Goal: Information Seeking & Learning: Learn about a topic

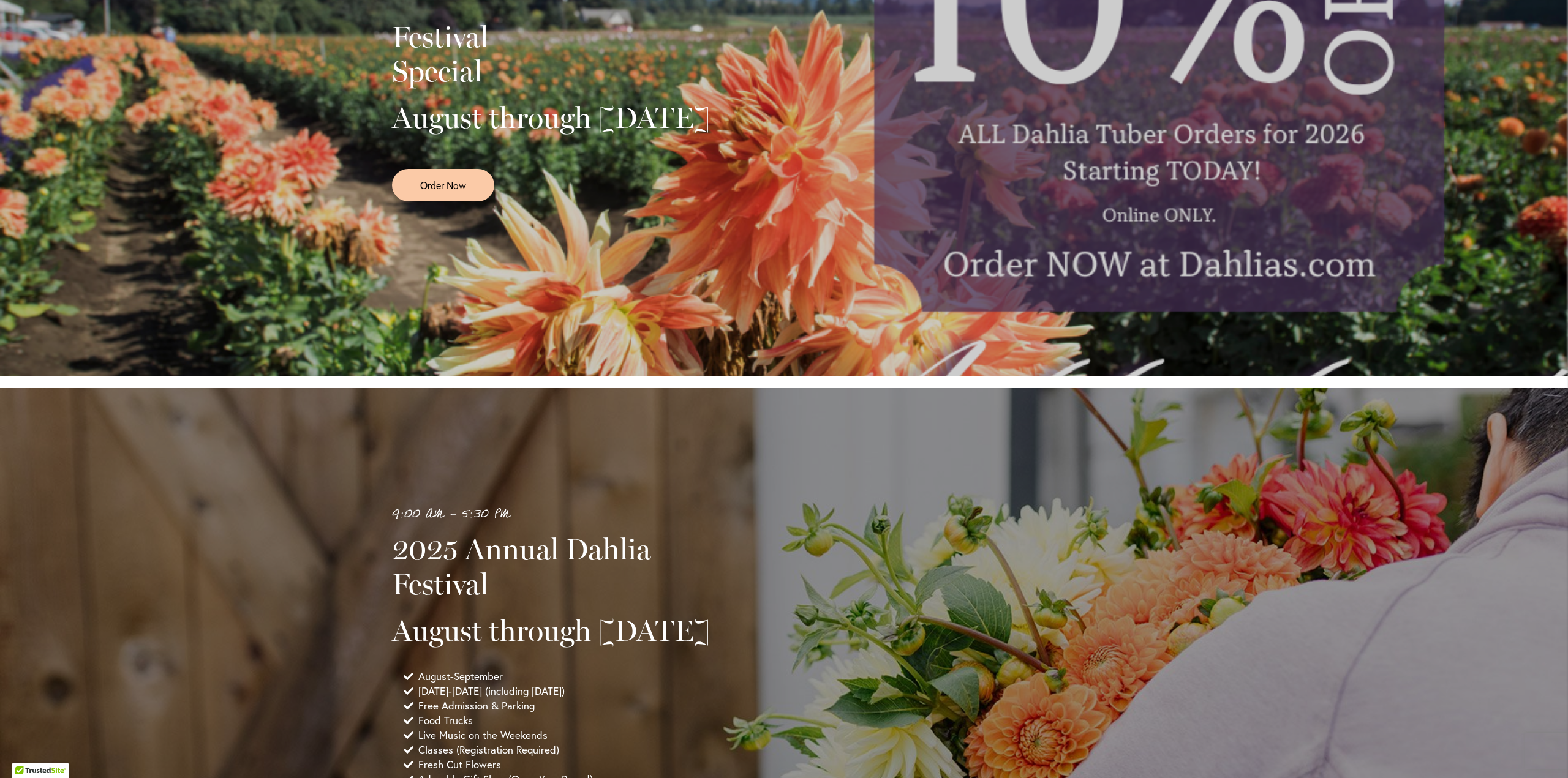
scroll to position [735, 0]
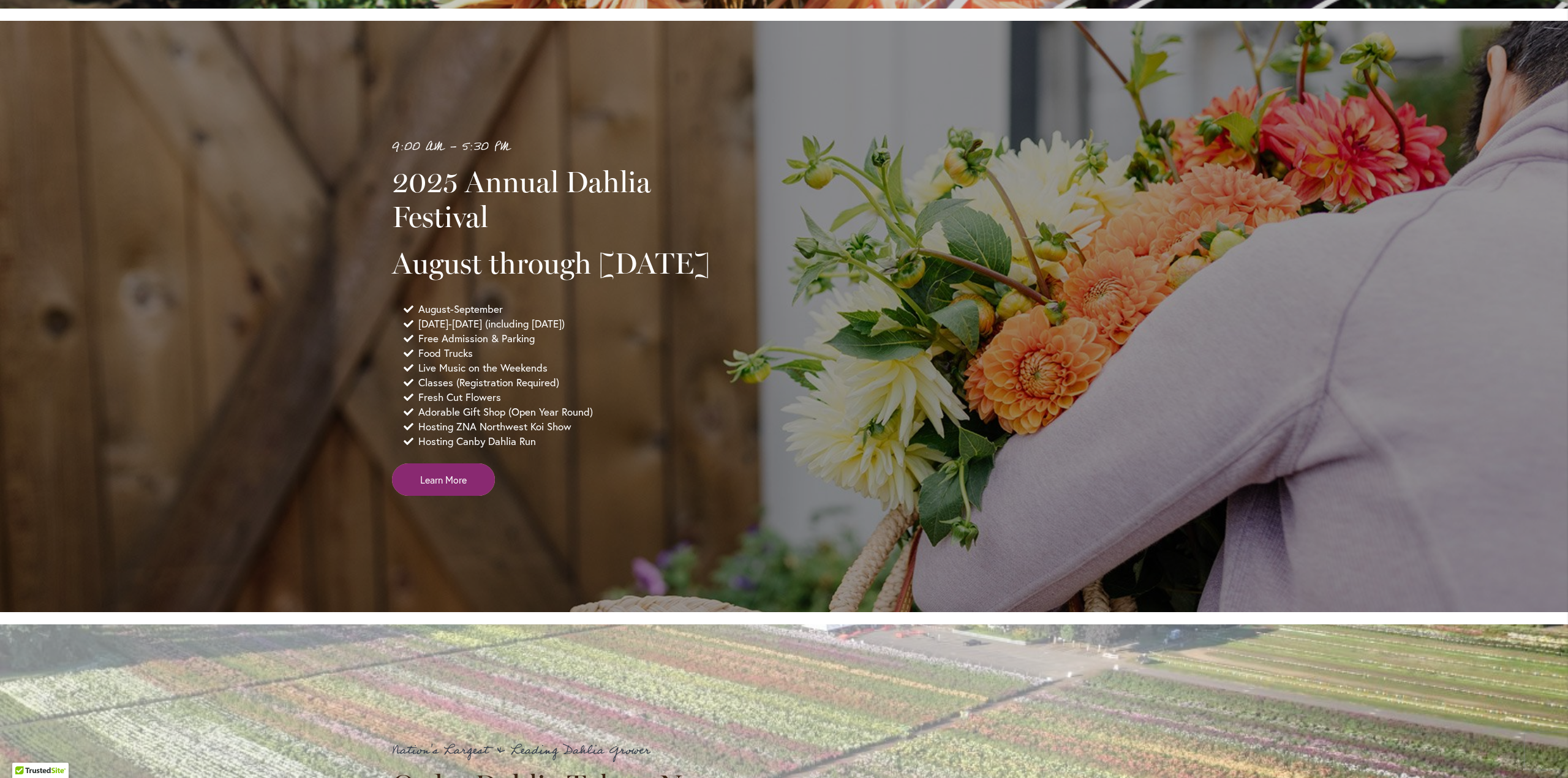
click at [454, 487] on span "Learn More" at bounding box center [443, 479] width 46 height 14
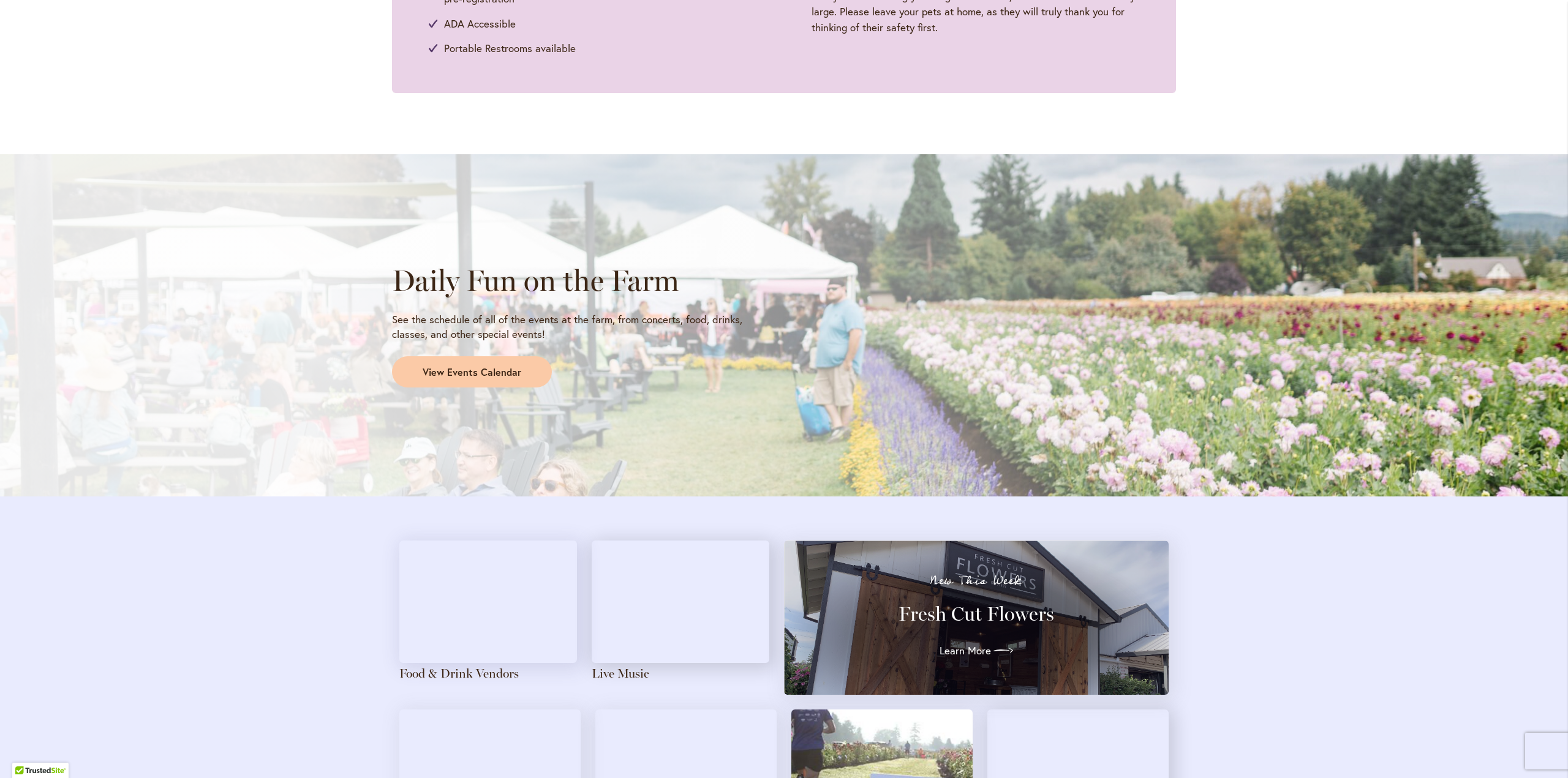
scroll to position [1102, 0]
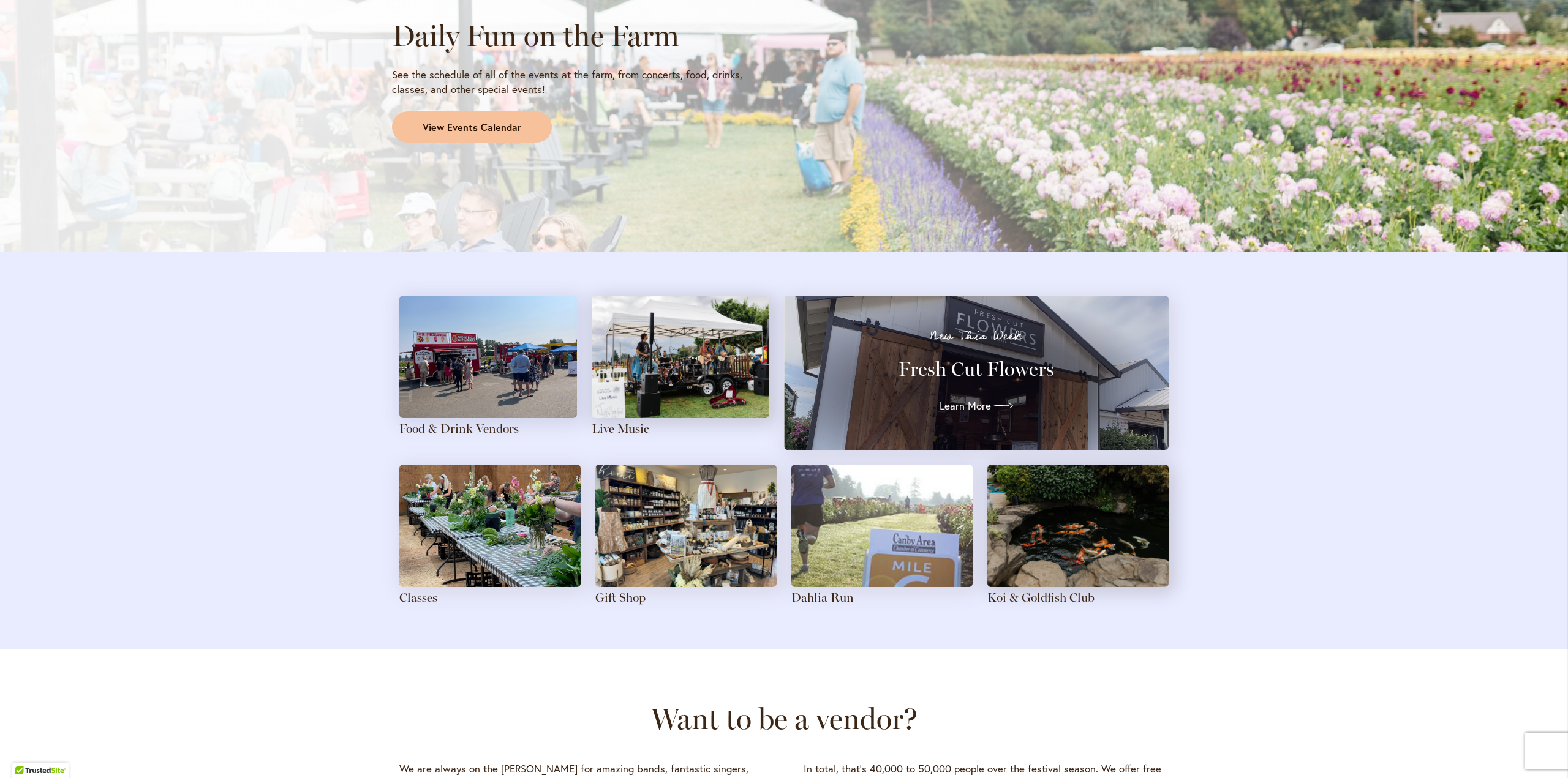
click at [457, 133] on span "View Events Calendar" at bounding box center [472, 127] width 98 height 14
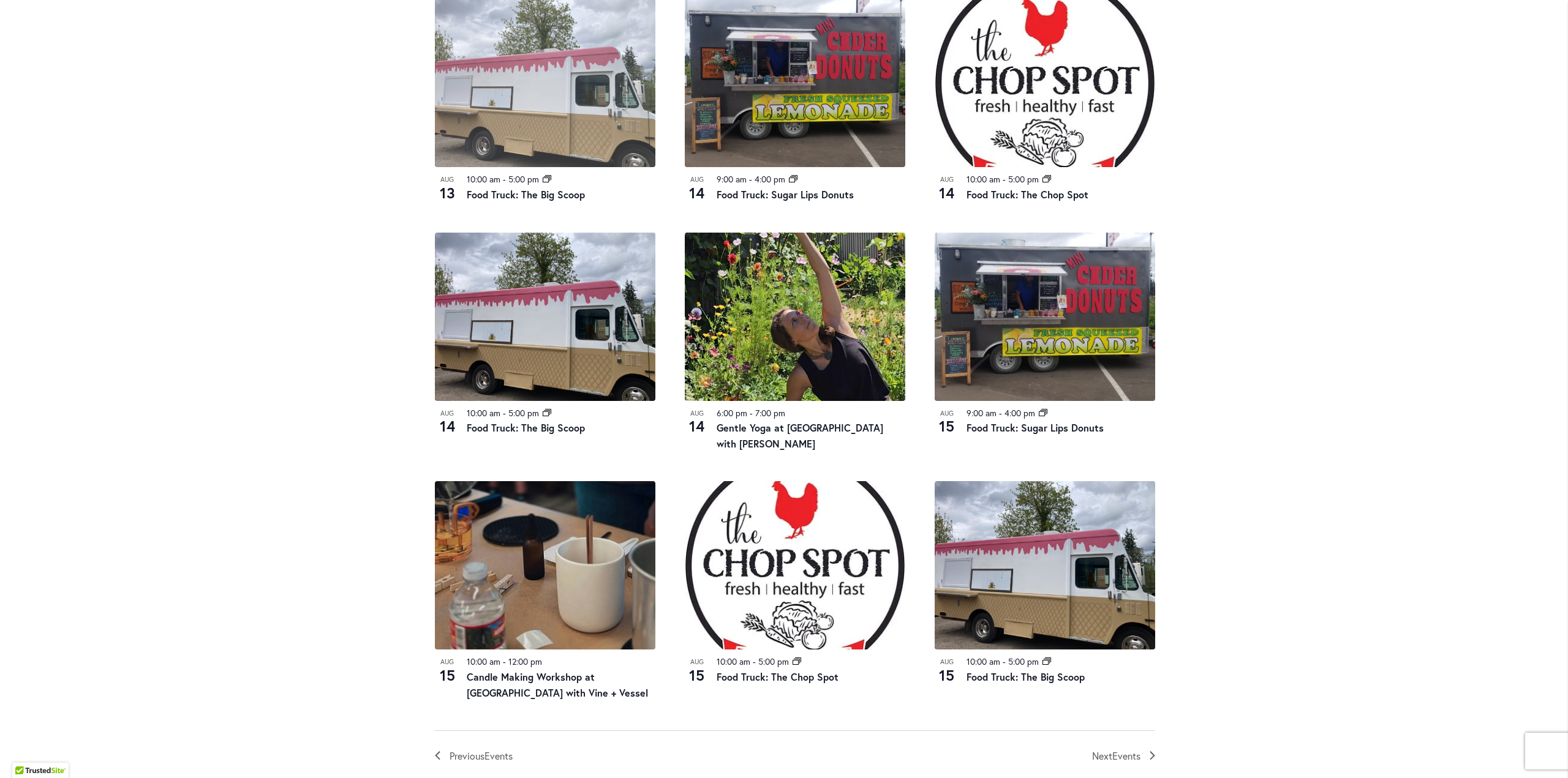
scroll to position [1187, 0]
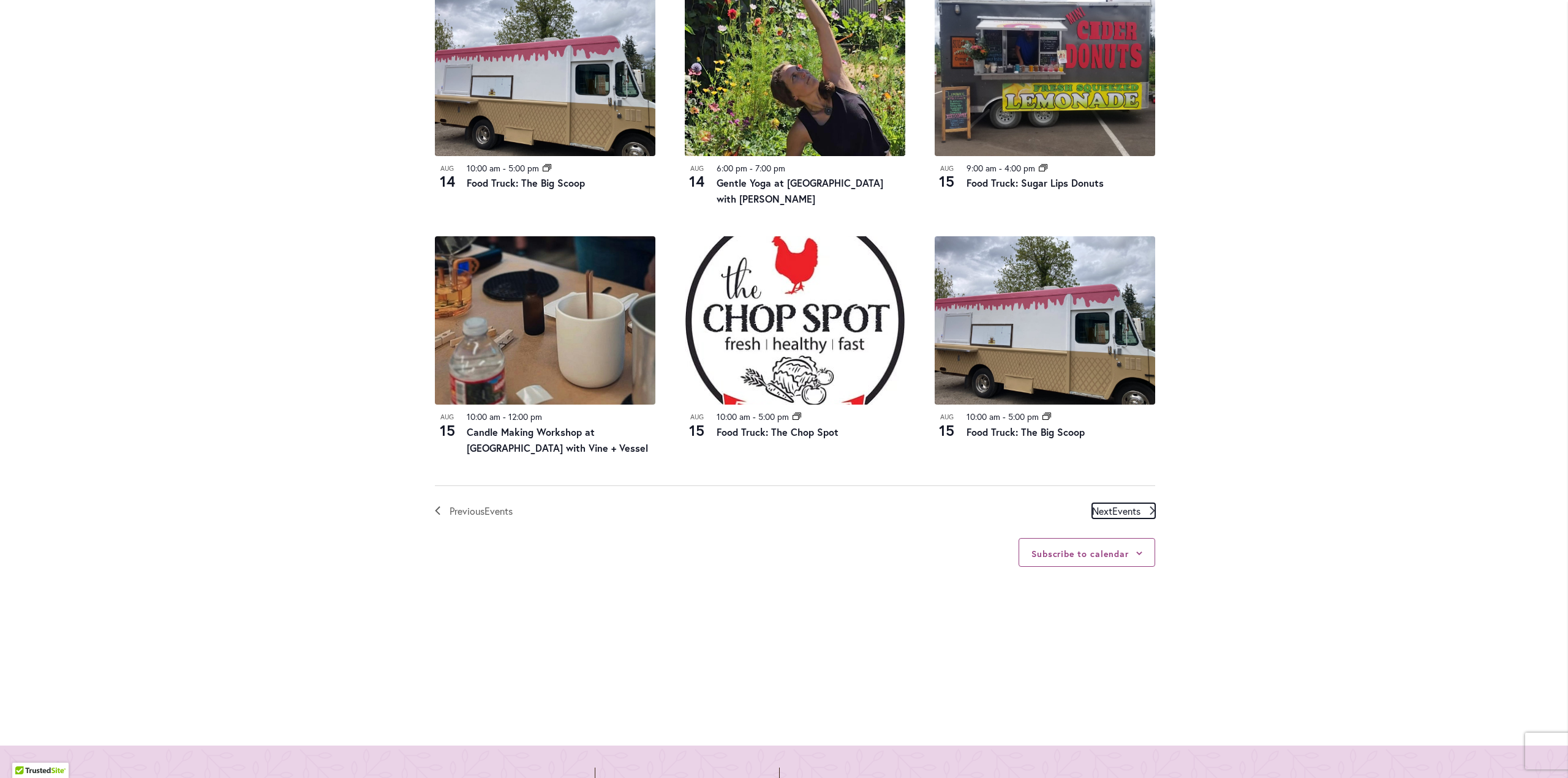
click at [1143, 505] on link "Next Events" at bounding box center [1123, 511] width 63 height 16
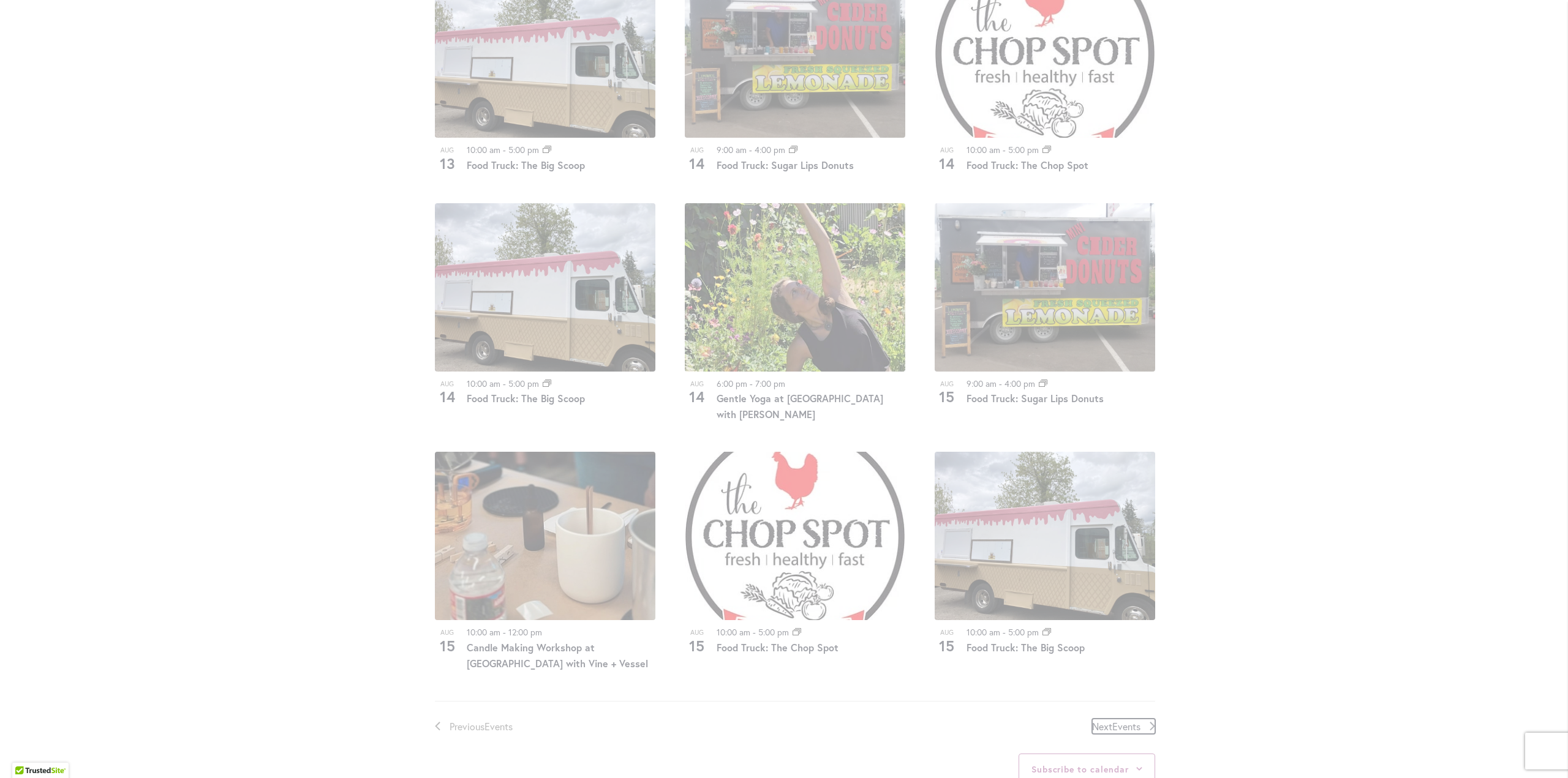
scroll to position [1155, 0]
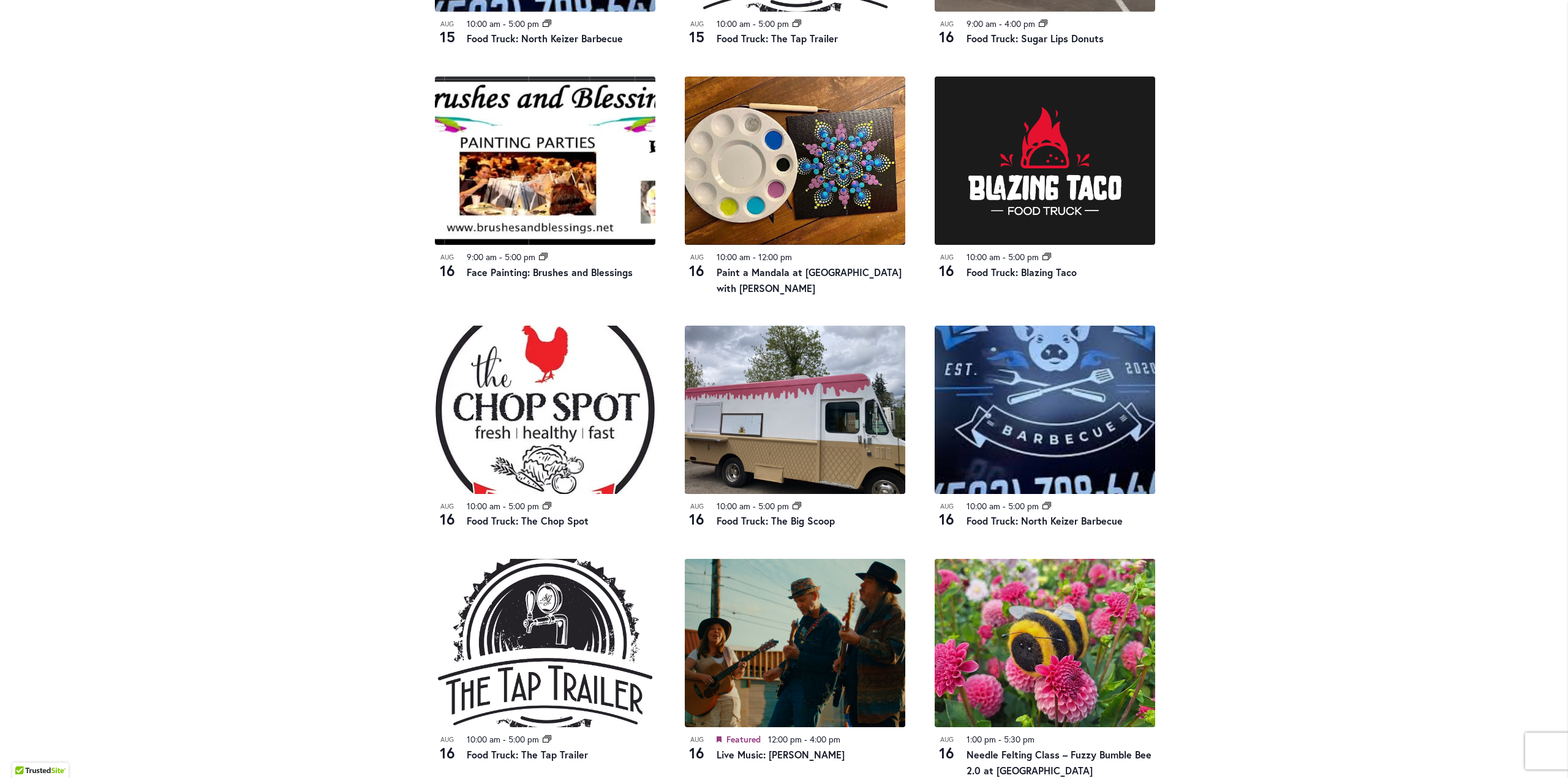
scroll to position [1155, 0]
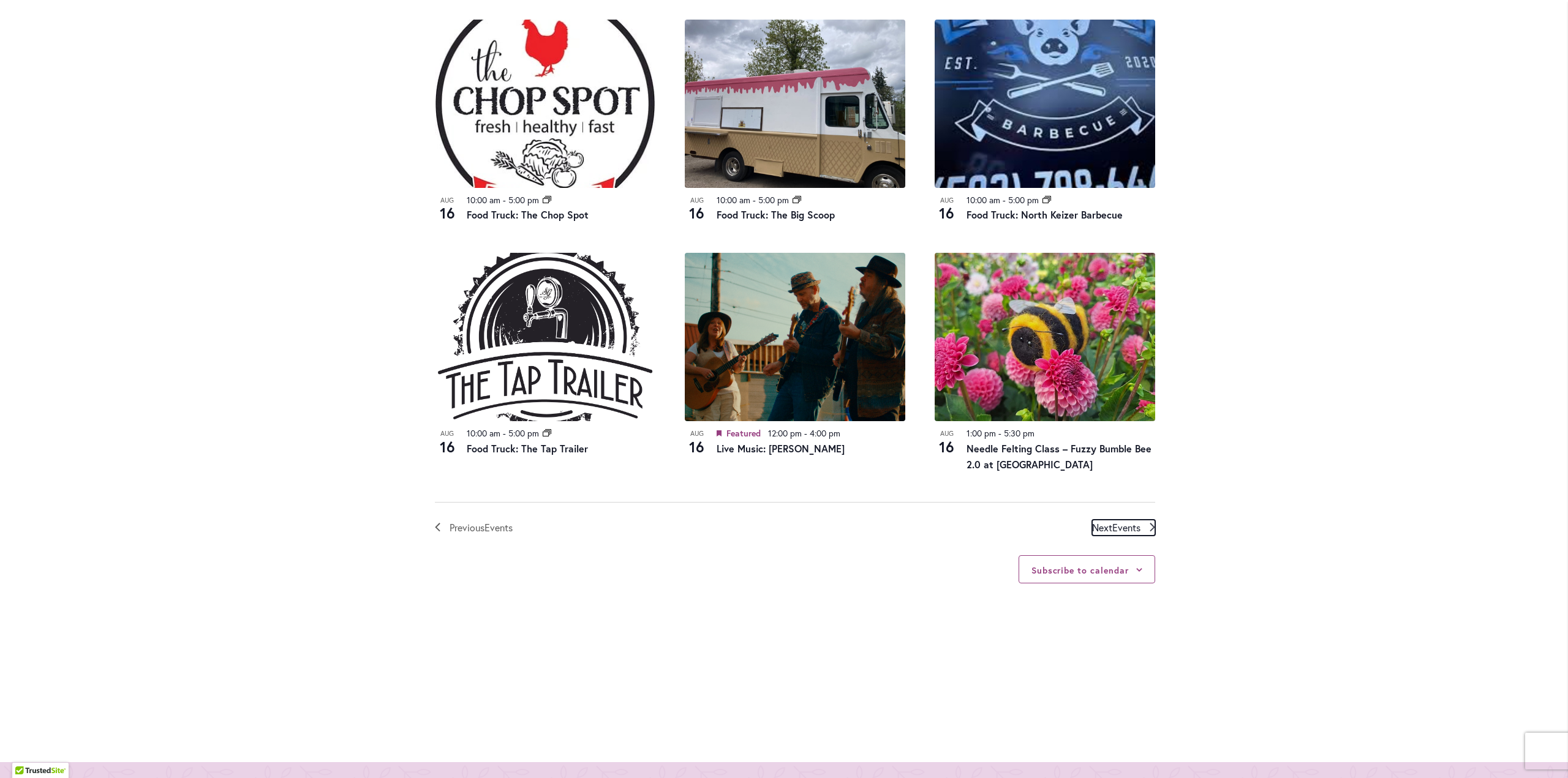
click at [1124, 523] on span "Events" at bounding box center [1126, 527] width 28 height 13
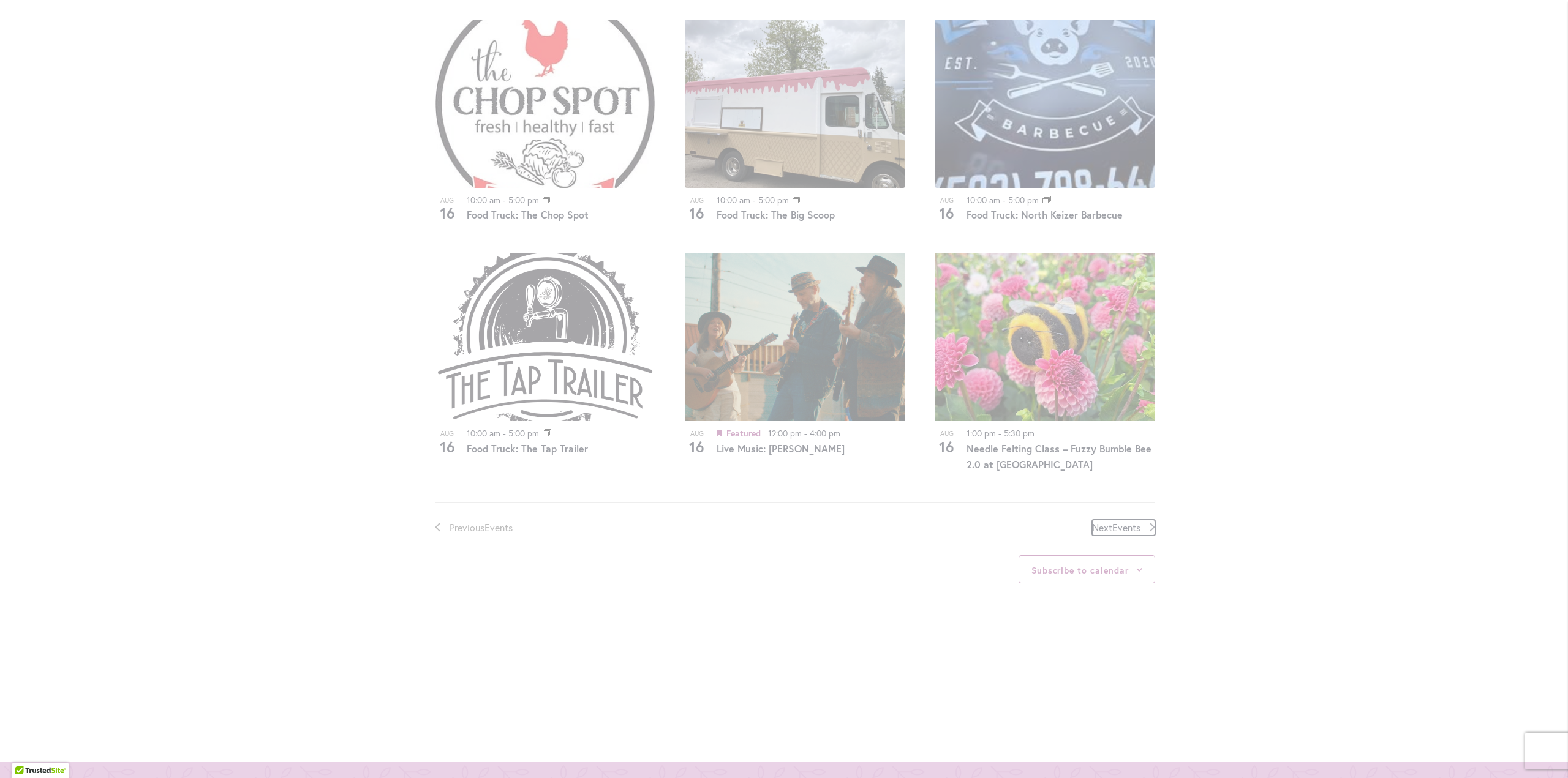
scroll to position [359, 0]
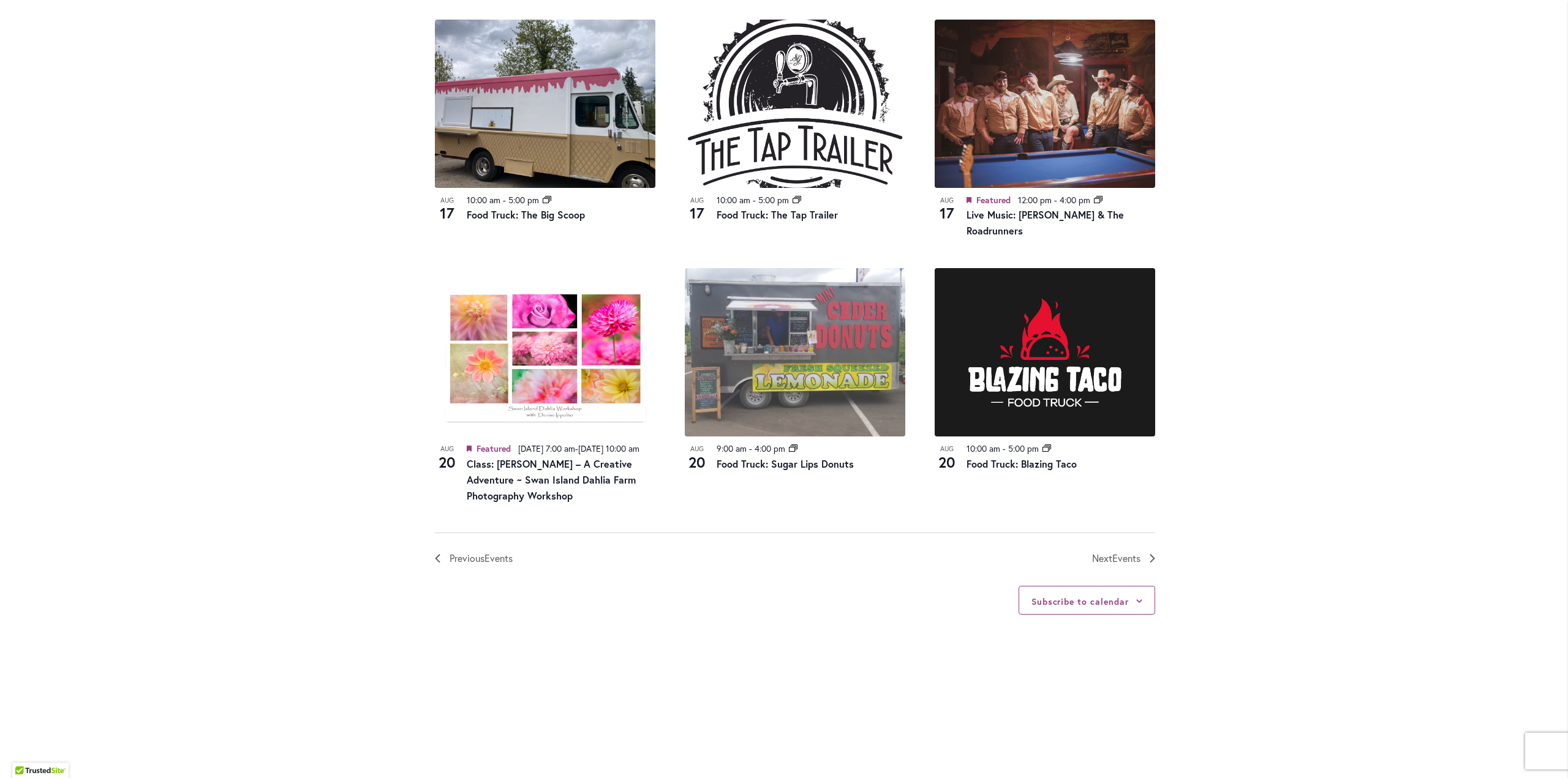
scroll to position [1216, 0]
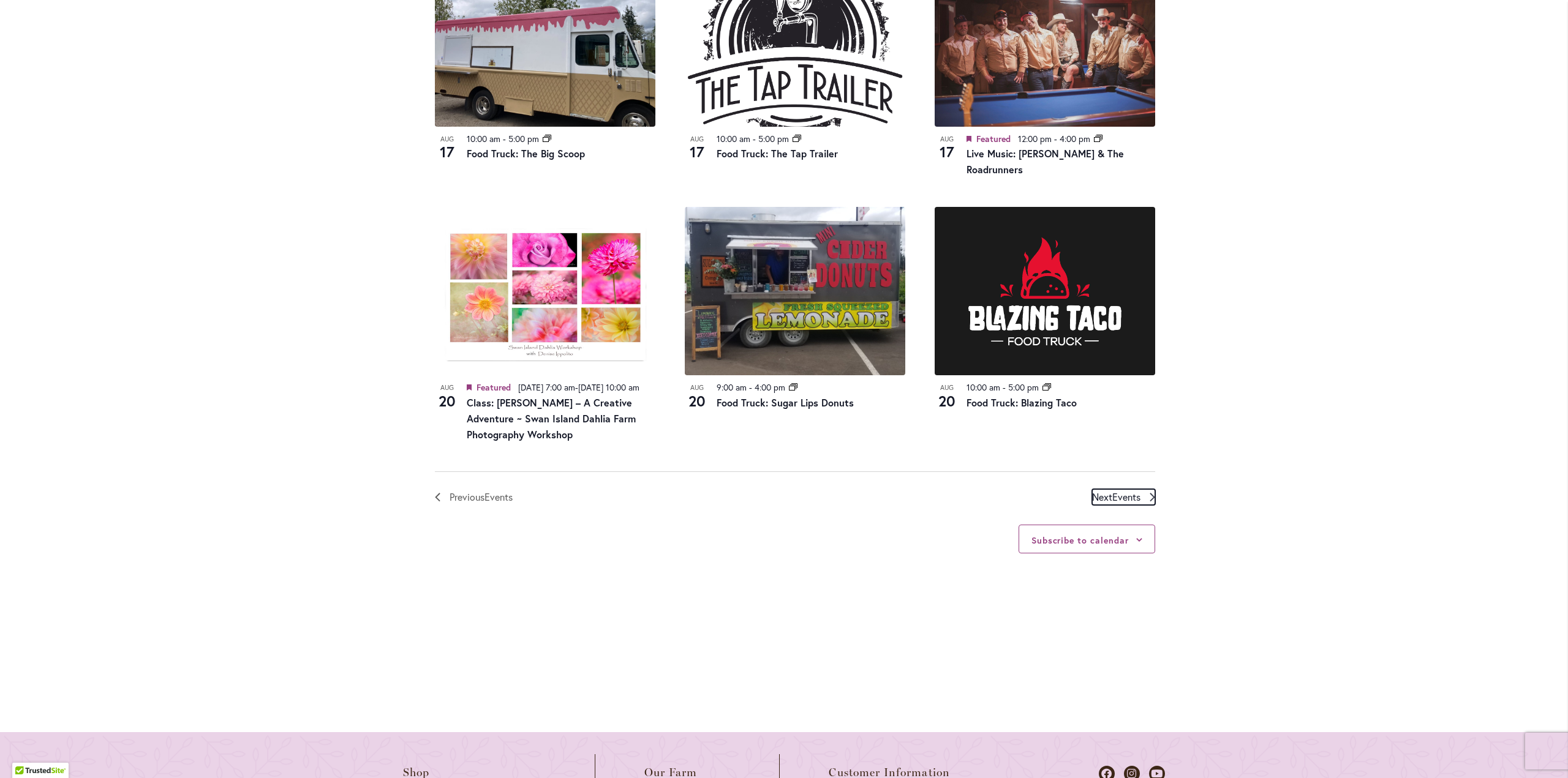
click at [1102, 505] on span "Next Events" at bounding box center [1116, 497] width 48 height 16
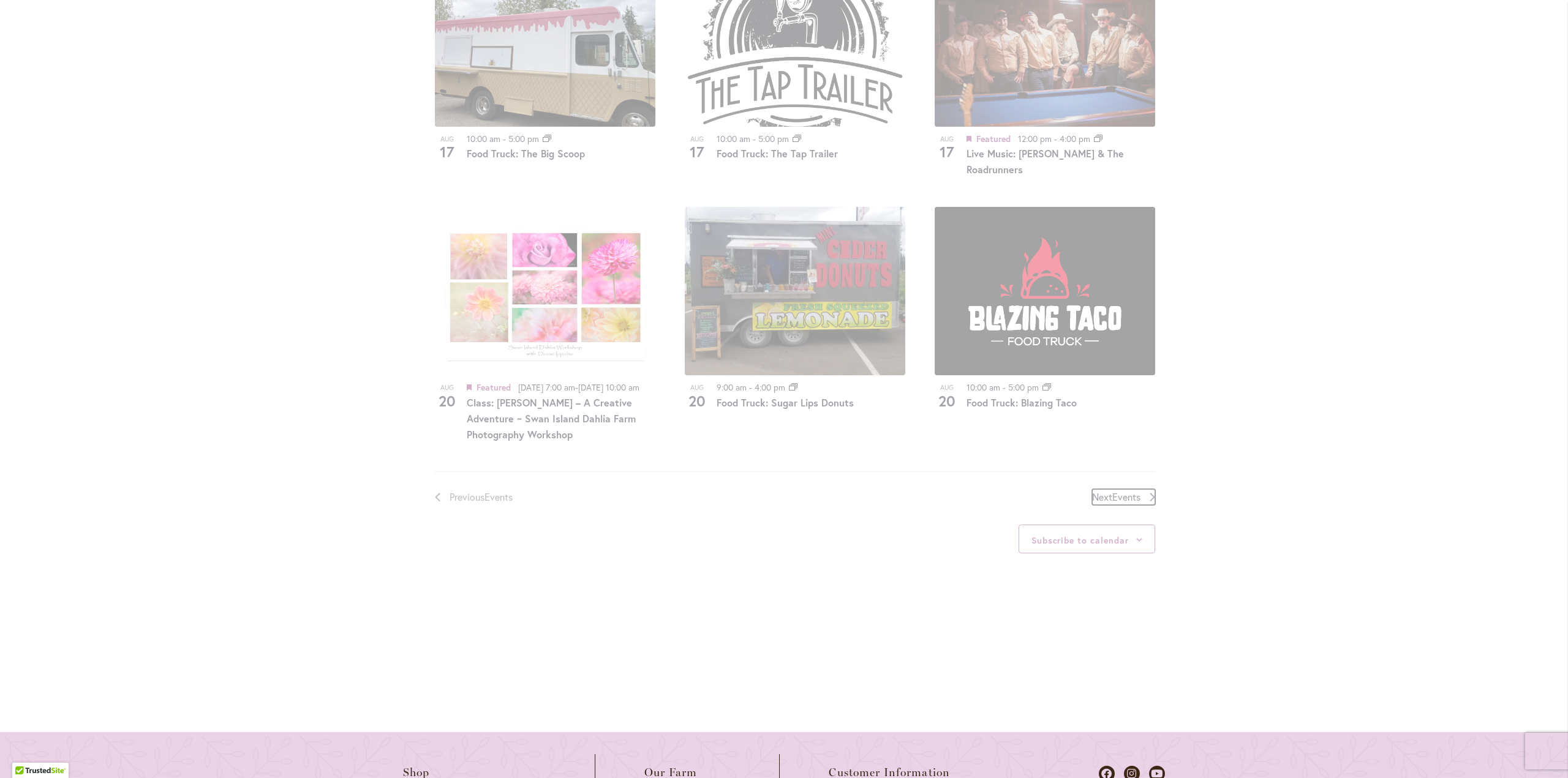
scroll to position [359, 0]
